Goal: Task Accomplishment & Management: Complete application form

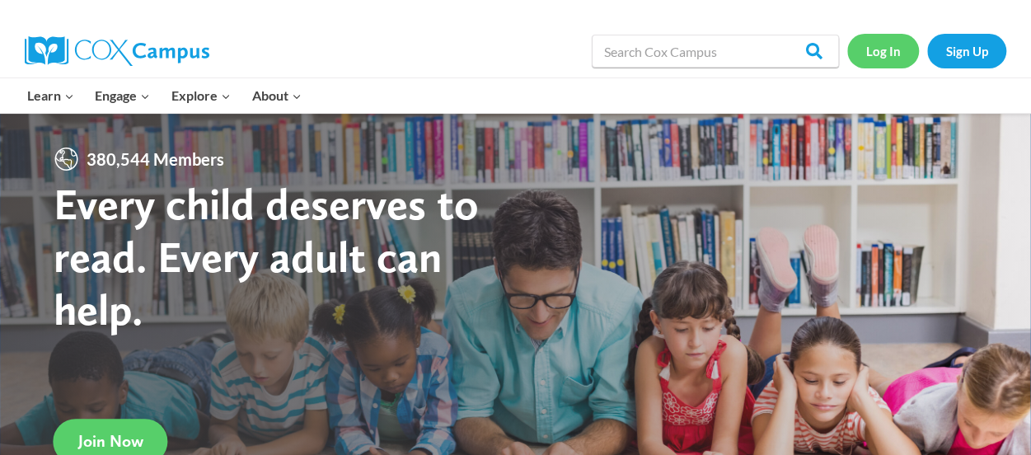
click at [887, 58] on link "Log In" at bounding box center [884, 51] width 72 height 34
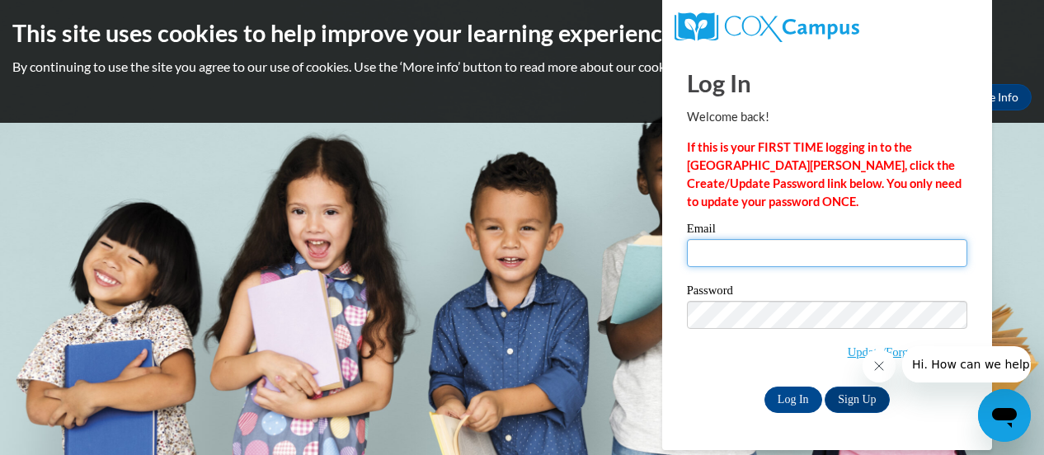
click at [711, 247] on input "Email" at bounding box center [827, 253] width 280 height 28
type input "[EMAIL_ADDRESS][DOMAIN_NAME]"
click at [764, 387] on input "Log In" at bounding box center [793, 400] width 58 height 26
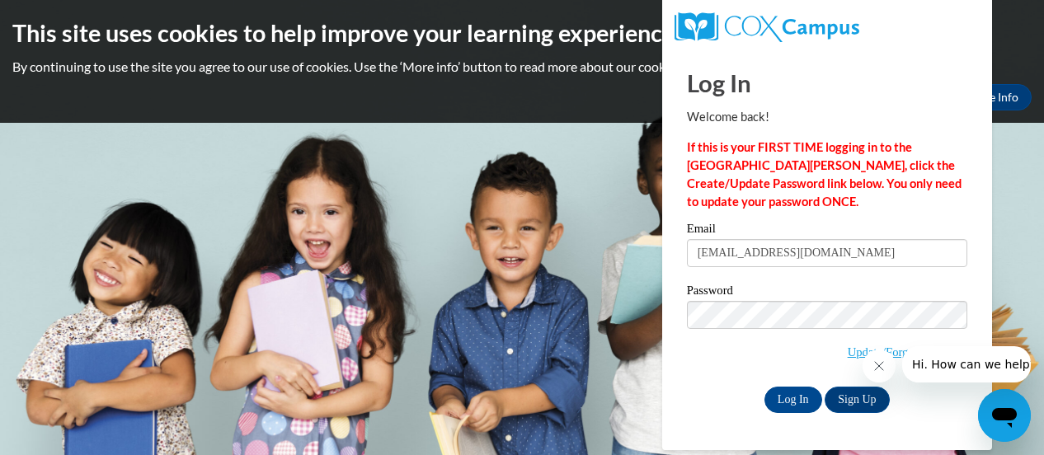
click at [688, 397] on div "Log In Sign Up" at bounding box center [827, 400] width 280 height 26
click at [851, 352] on link "Update/Forgot Password" at bounding box center [908, 351] width 120 height 13
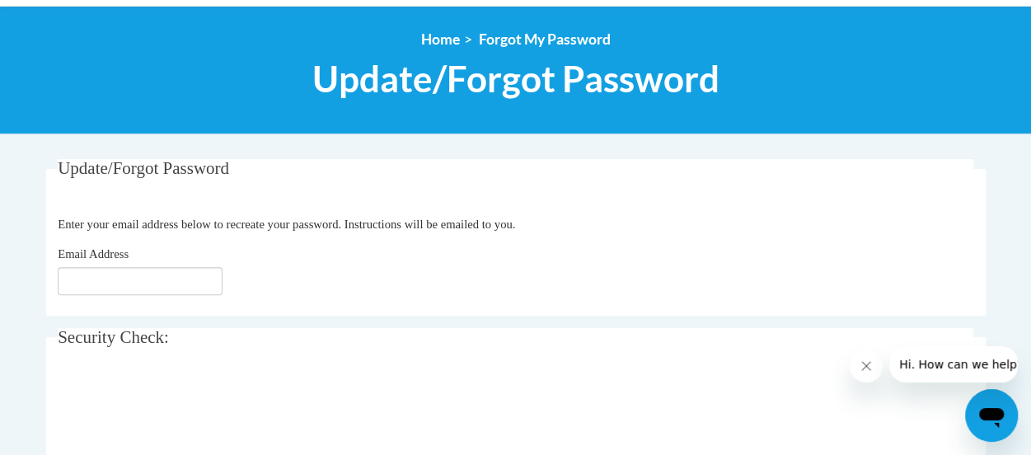
scroll to position [247, 0]
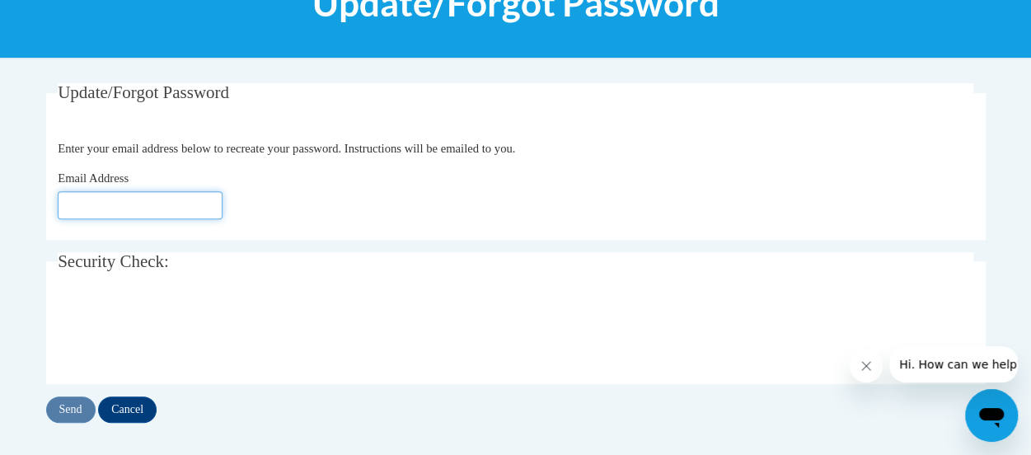
click at [112, 195] on input "Email Address" at bounding box center [140, 205] width 165 height 28
type input "[EMAIL_ADDRESS][DOMAIN_NAME]"
click button "Refresh captcha" at bounding box center [0, 0] width 0 height 0
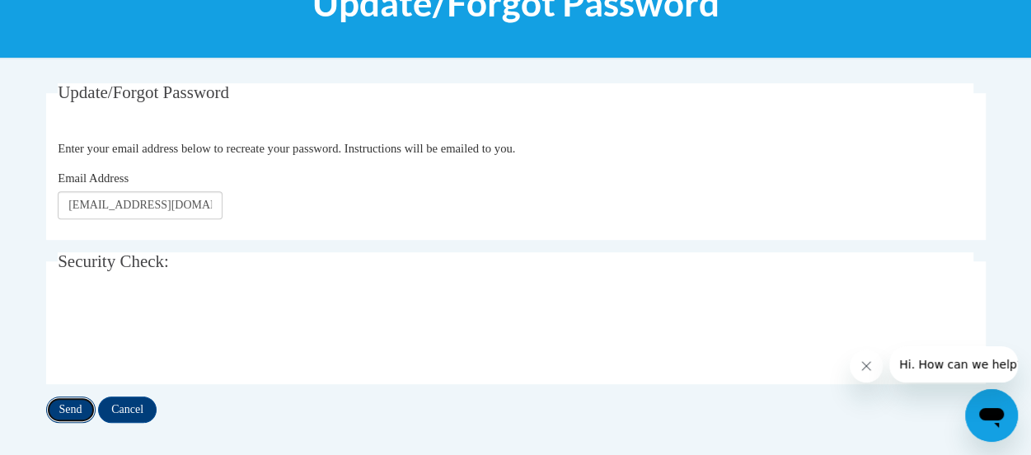
click at [56, 410] on input "Send" at bounding box center [70, 410] width 49 height 26
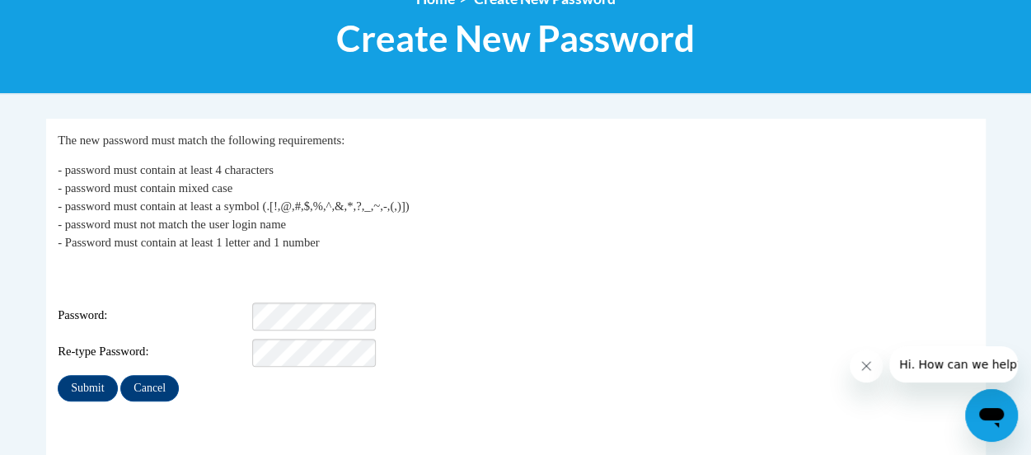
scroll to position [247, 0]
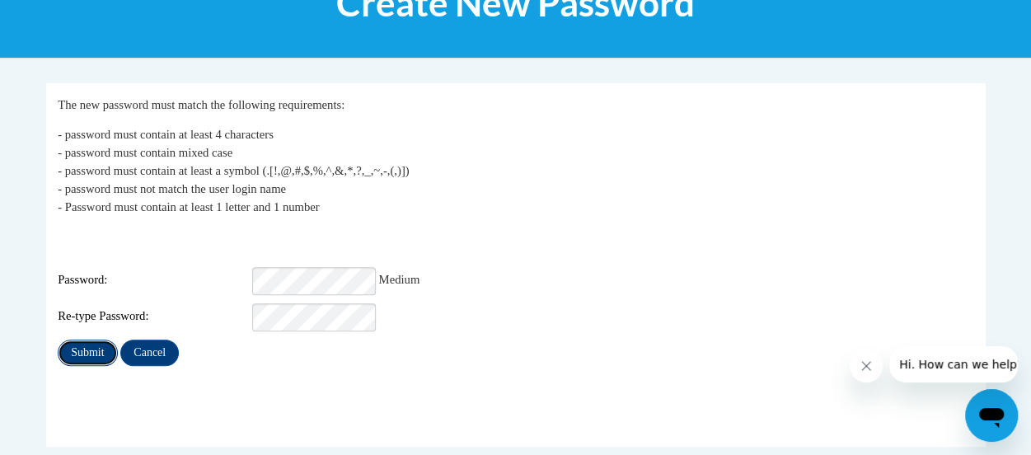
click at [82, 344] on input "Submit" at bounding box center [87, 353] width 59 height 26
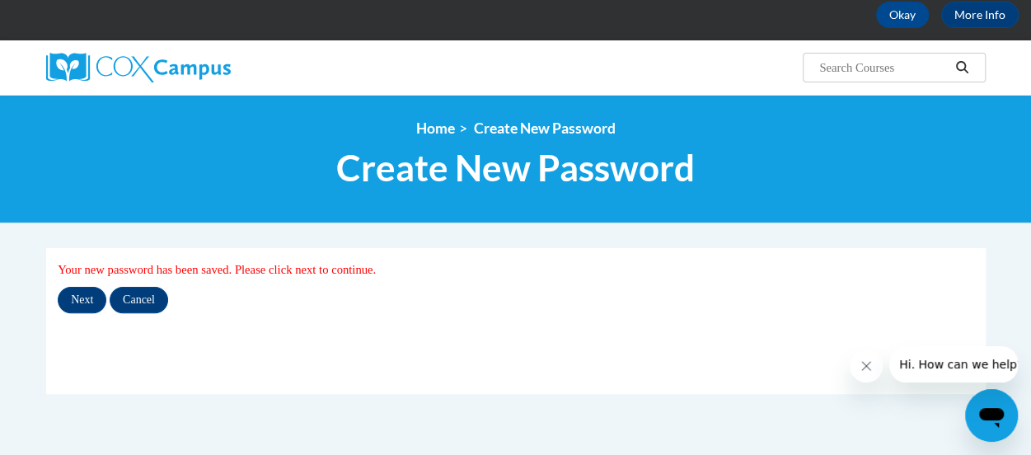
scroll to position [165, 0]
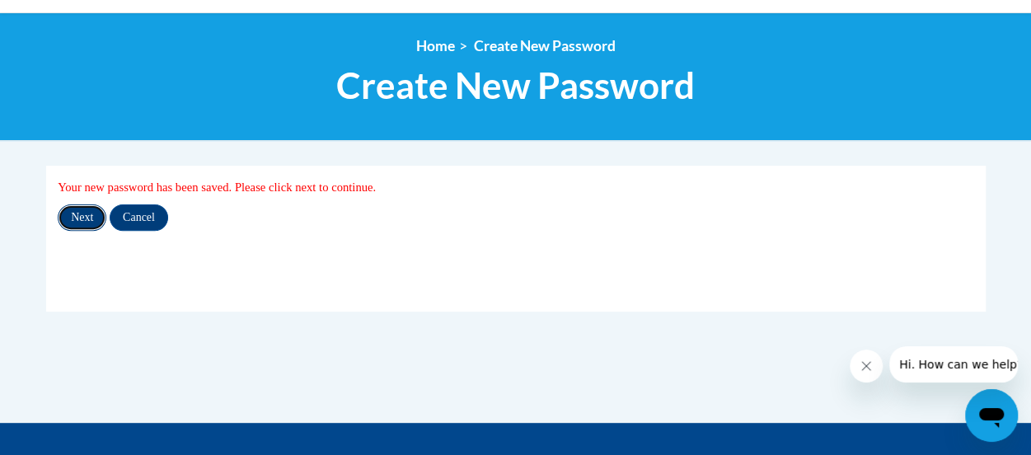
click at [81, 214] on input "Next" at bounding box center [82, 217] width 49 height 26
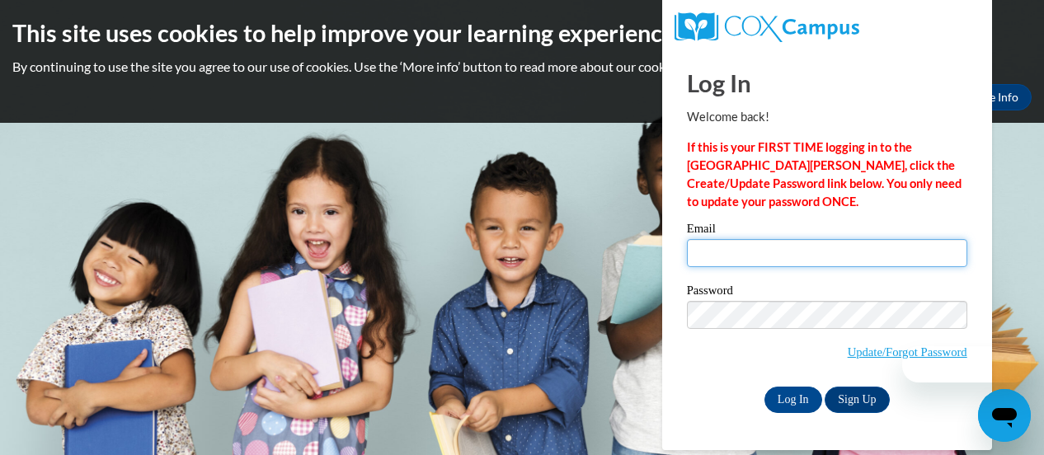
click at [704, 246] on input "Email" at bounding box center [827, 253] width 280 height 28
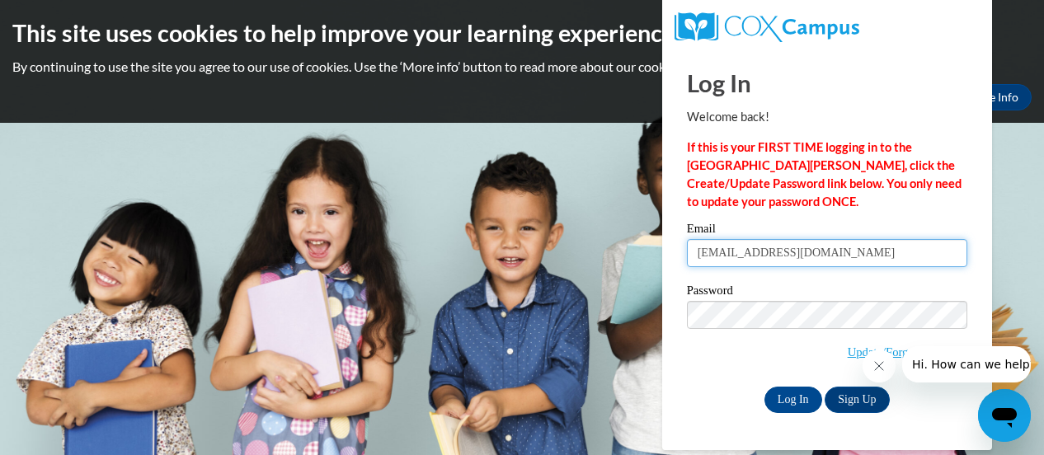
type input "pwatts@apsk12.org"
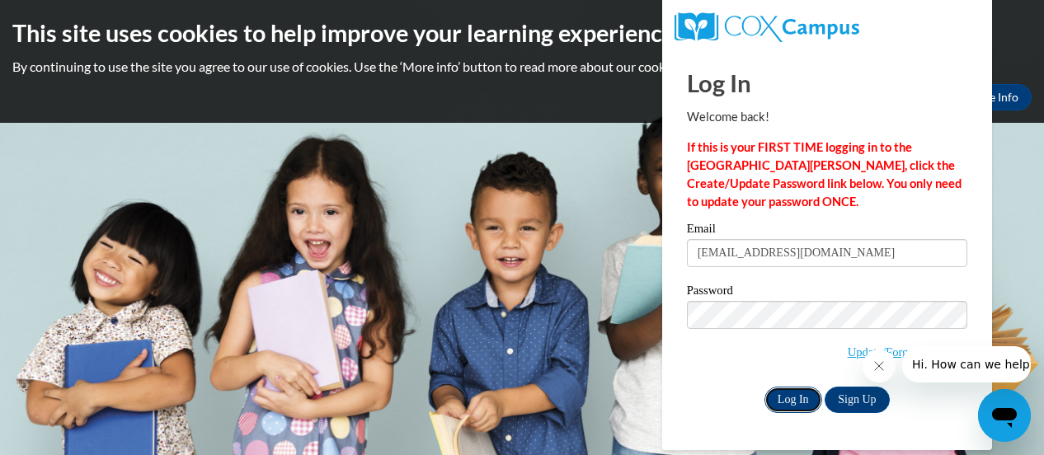
click at [789, 394] on input "Log In" at bounding box center [793, 400] width 58 height 26
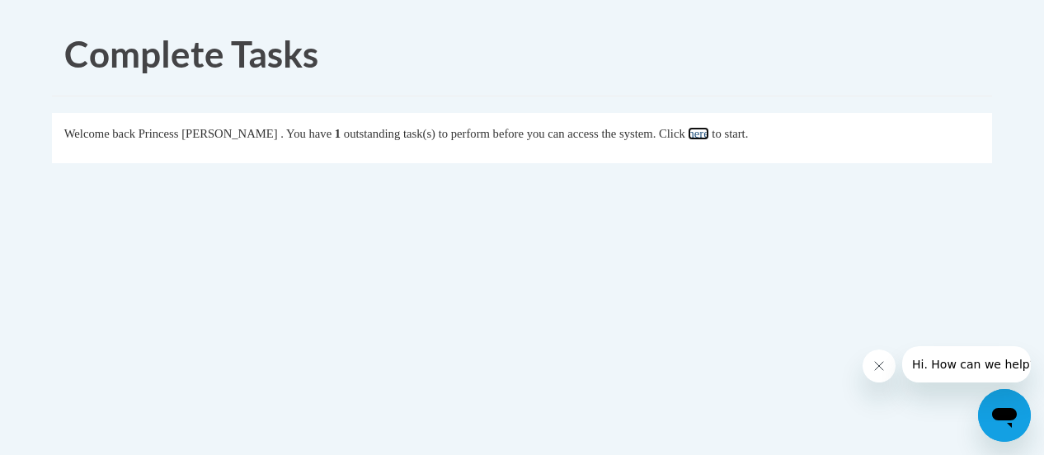
click at [692, 134] on link "here" at bounding box center [698, 133] width 21 height 13
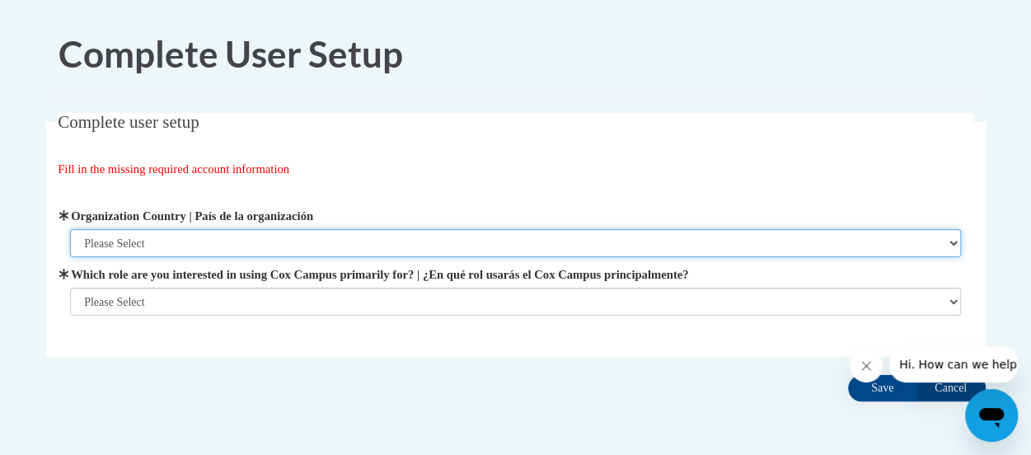
click at [936, 240] on select "Please Select [GEOGRAPHIC_DATA] | [GEOGRAPHIC_DATA] Outside of [GEOGRAPHIC_DATA…" at bounding box center [515, 243] width 891 height 28
select select "ad49bcad-a171-4b2e-b99c-48b446064914"
click at [70, 229] on select "Please Select [GEOGRAPHIC_DATA] | [GEOGRAPHIC_DATA] Outside of [GEOGRAPHIC_DATA…" at bounding box center [515, 243] width 891 height 28
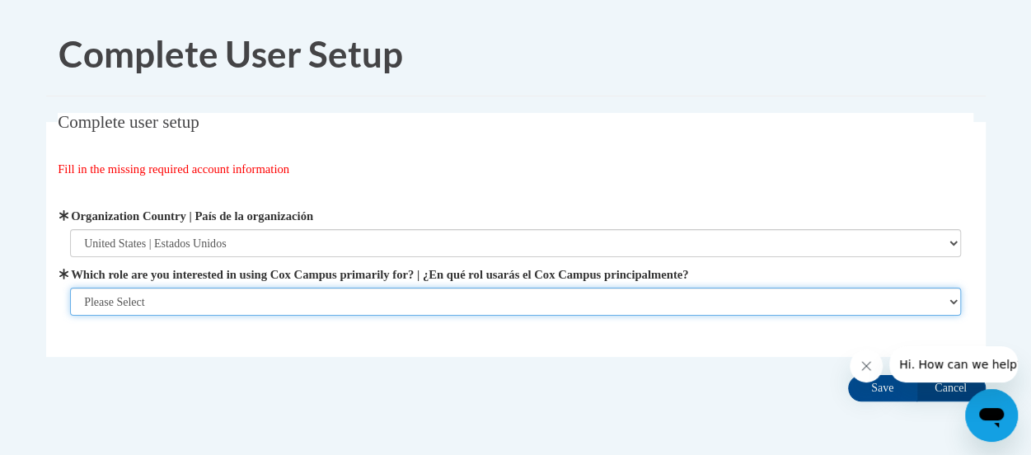
click at [938, 299] on select "Please Select College/University | Colegio/Universidad Community/Nonprofit Part…" at bounding box center [515, 302] width 891 height 28
select select "fbf2d438-af2f-41f8-98f1-81c410e29de3"
click at [70, 316] on select "Please Select College/University | Colegio/Universidad Community/Nonprofit Part…" at bounding box center [515, 302] width 891 height 28
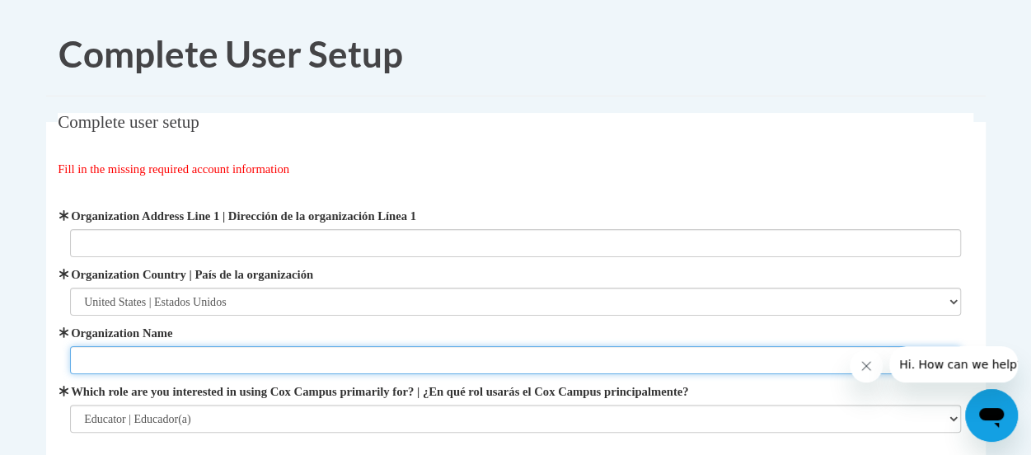
click at [305, 365] on input "Organization Name" at bounding box center [515, 360] width 891 height 28
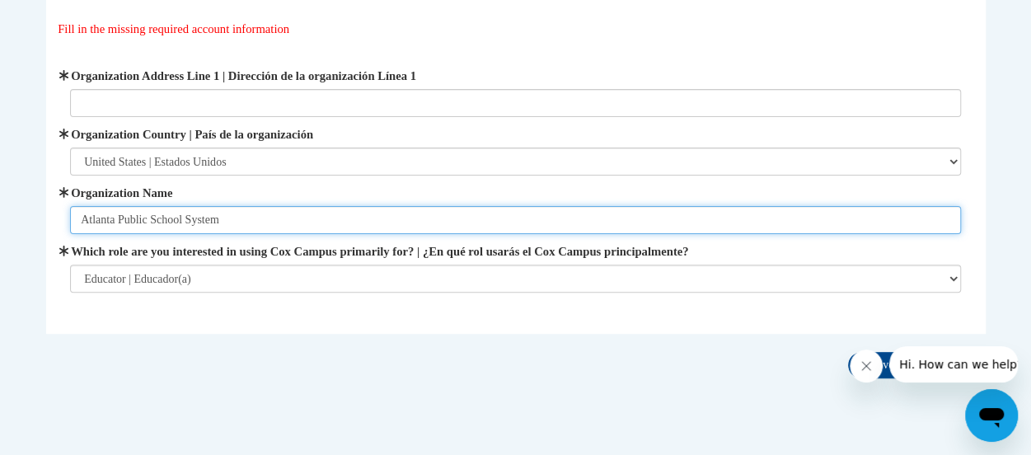
scroll to position [165, 0]
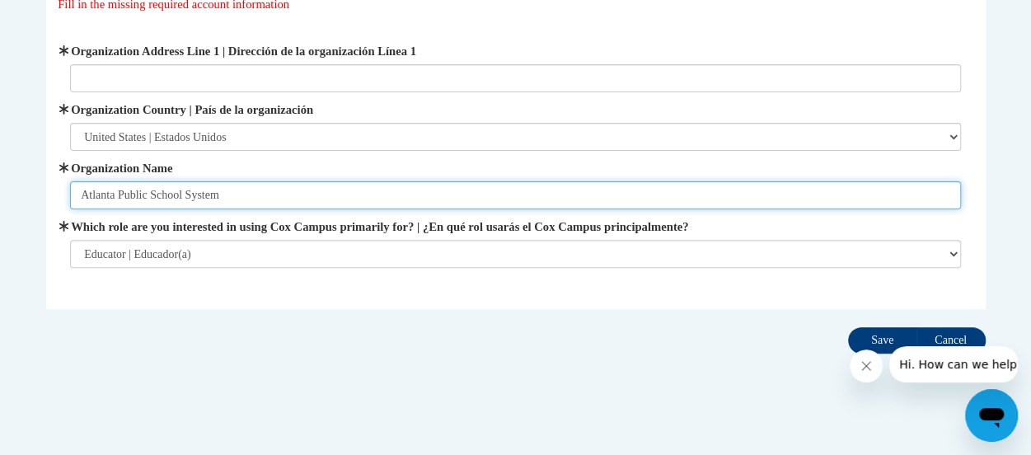
type input "Atlanta Public School System"
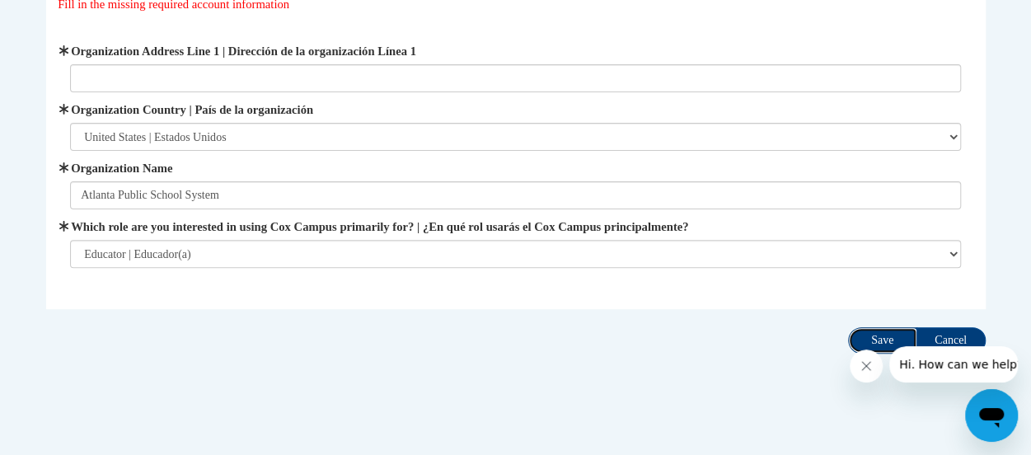
click at [890, 339] on input "Save" at bounding box center [882, 340] width 69 height 26
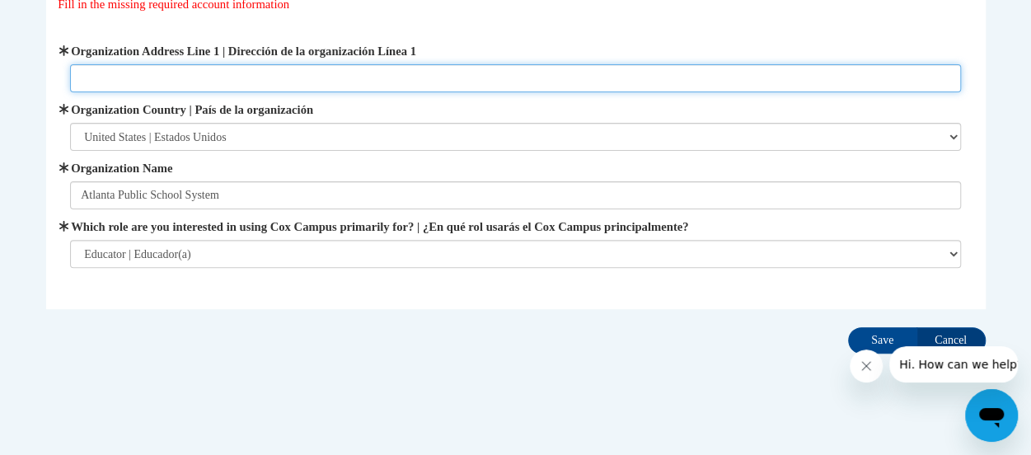
click at [93, 77] on input "Organization Address Line 1 | Dirección de la organización Línea 1" at bounding box center [515, 78] width 891 height 28
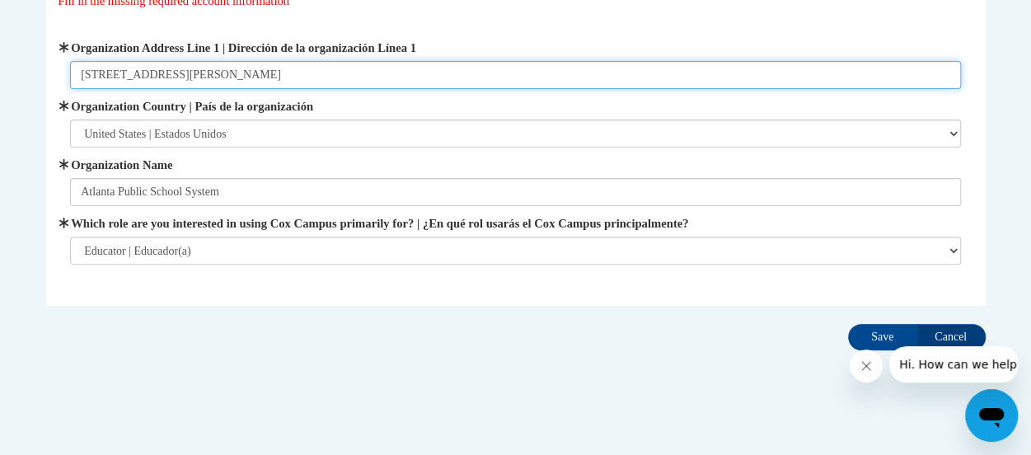
scroll to position [180, 0]
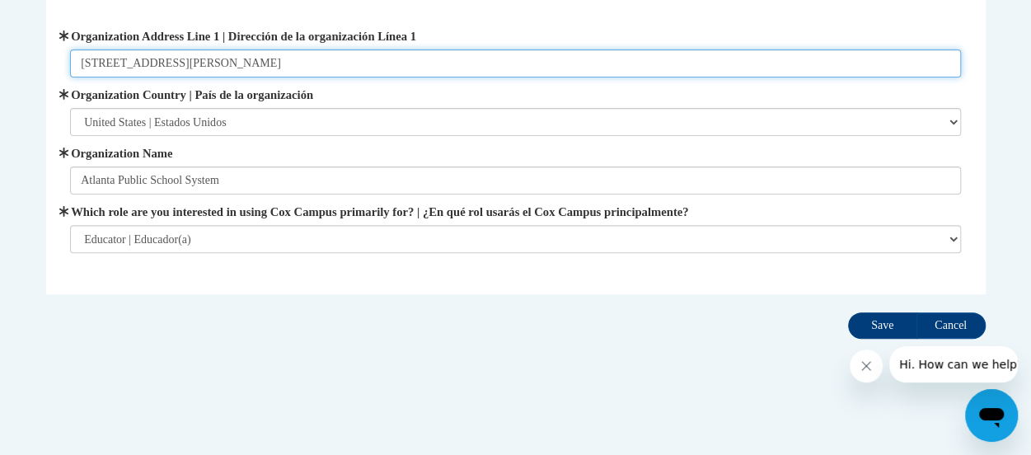
type input "480 Clifton St. Atlanta, GA 30316"
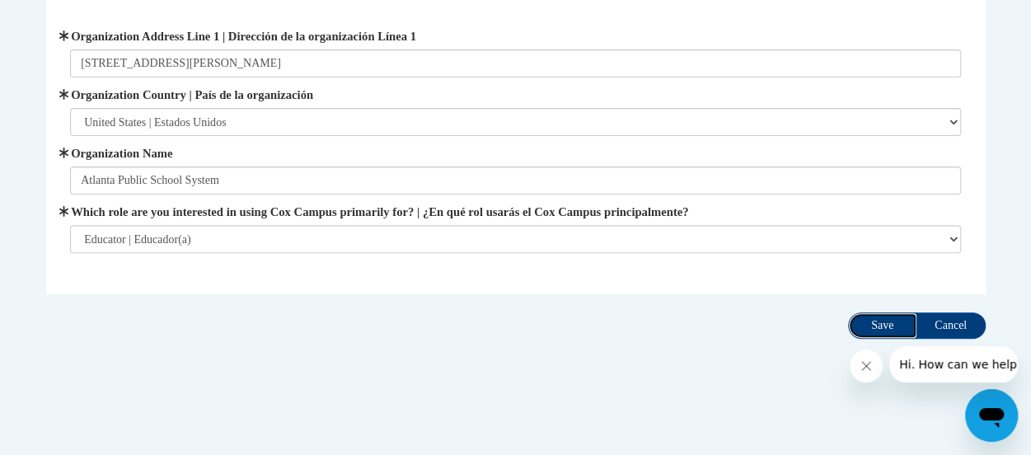
click at [884, 329] on input "Save" at bounding box center [882, 325] width 69 height 26
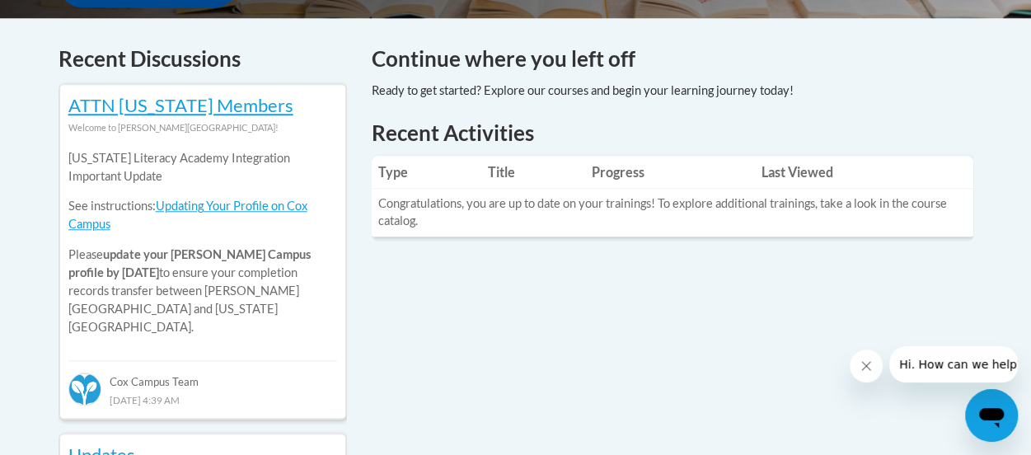
scroll to position [660, 0]
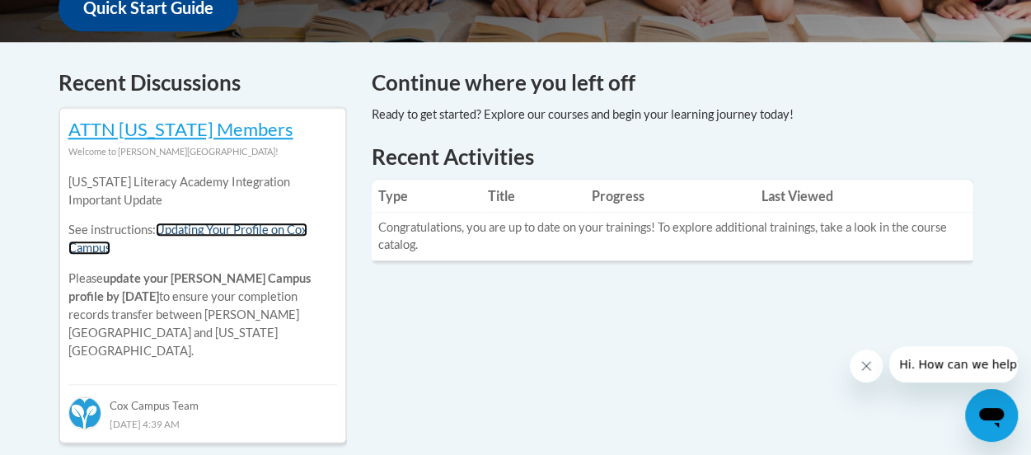
click at [229, 234] on link "Updating Your Profile on Cox Campus" at bounding box center [187, 239] width 239 height 32
